Goal: Information Seeking & Learning: Find specific page/section

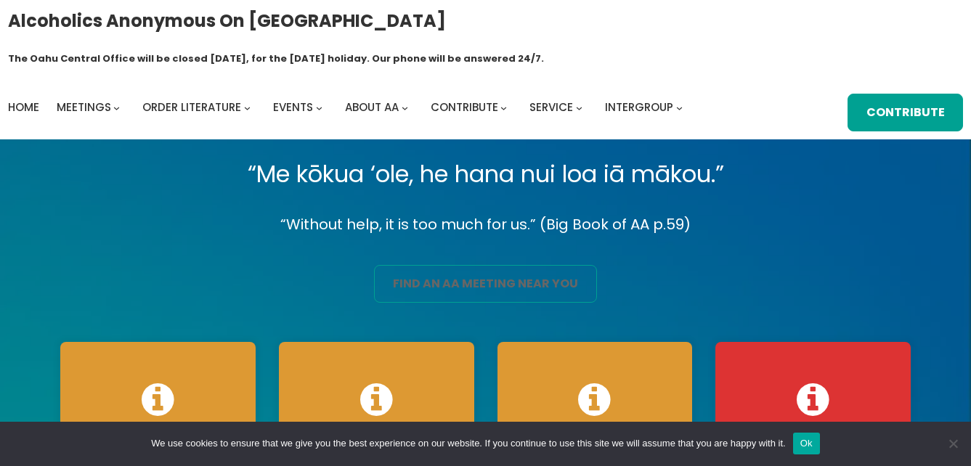
click at [500, 265] on link "find an aa meeting near you" at bounding box center [485, 284] width 222 height 38
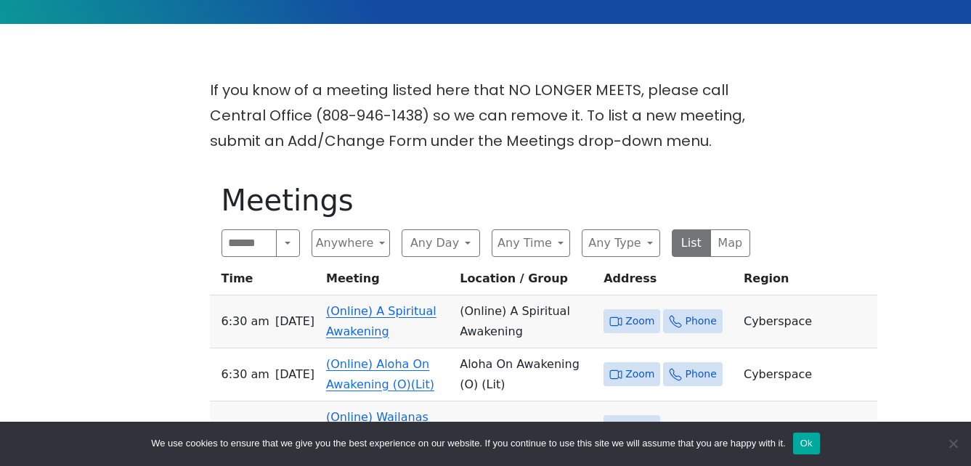
scroll to position [363, 0]
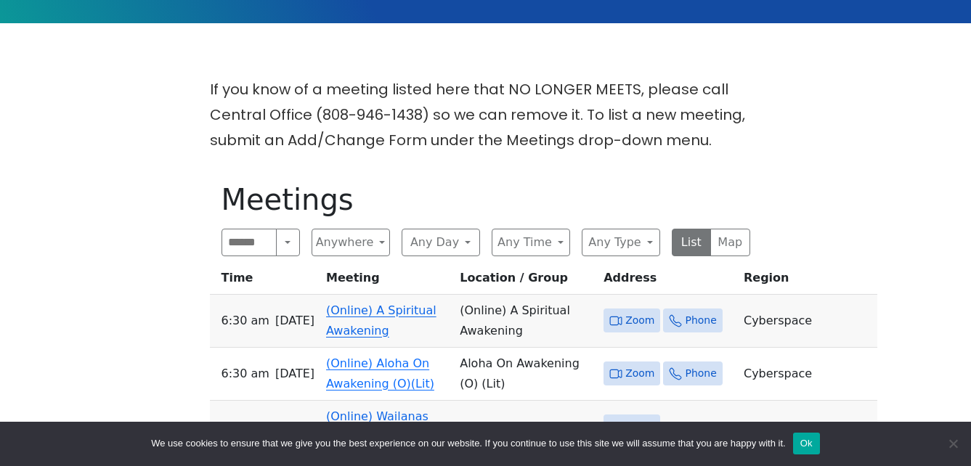
click at [378, 304] on link "(Online) A Spiritual Awakening" at bounding box center [381, 321] width 110 height 34
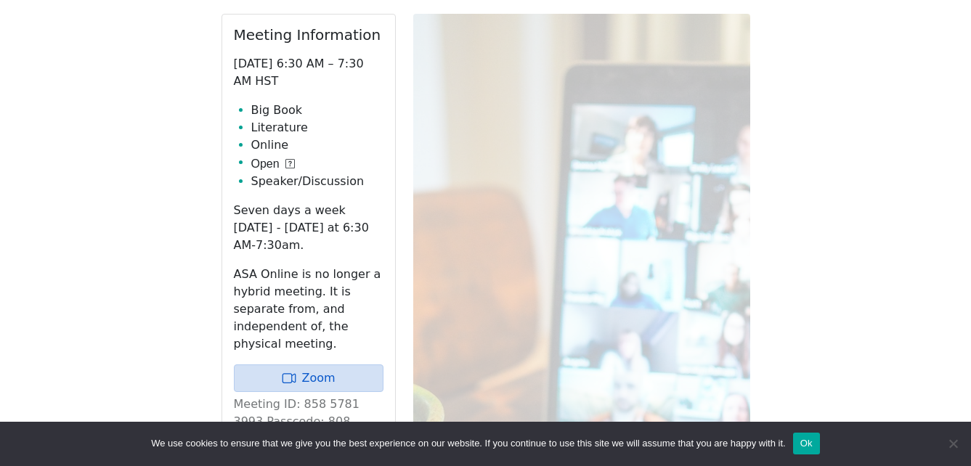
scroll to position [647, 0]
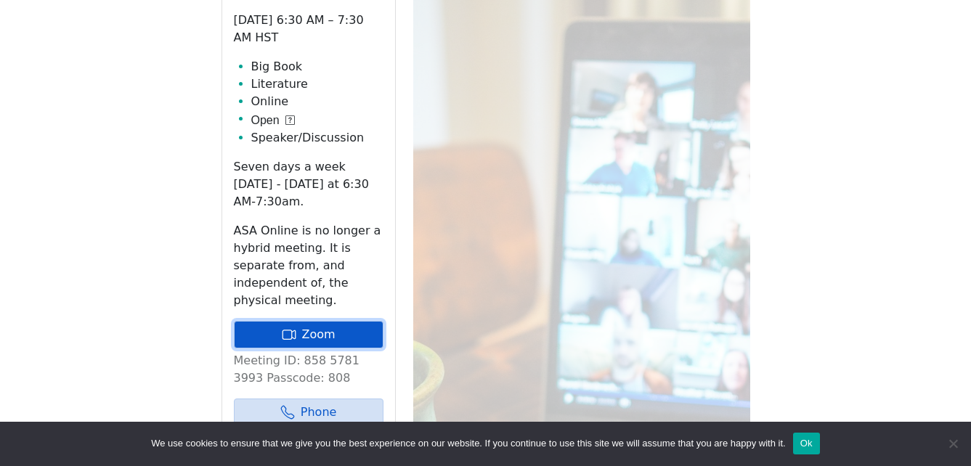
click at [338, 321] on link "Zoom" at bounding box center [309, 335] width 150 height 28
